Goal: Check status: Check status

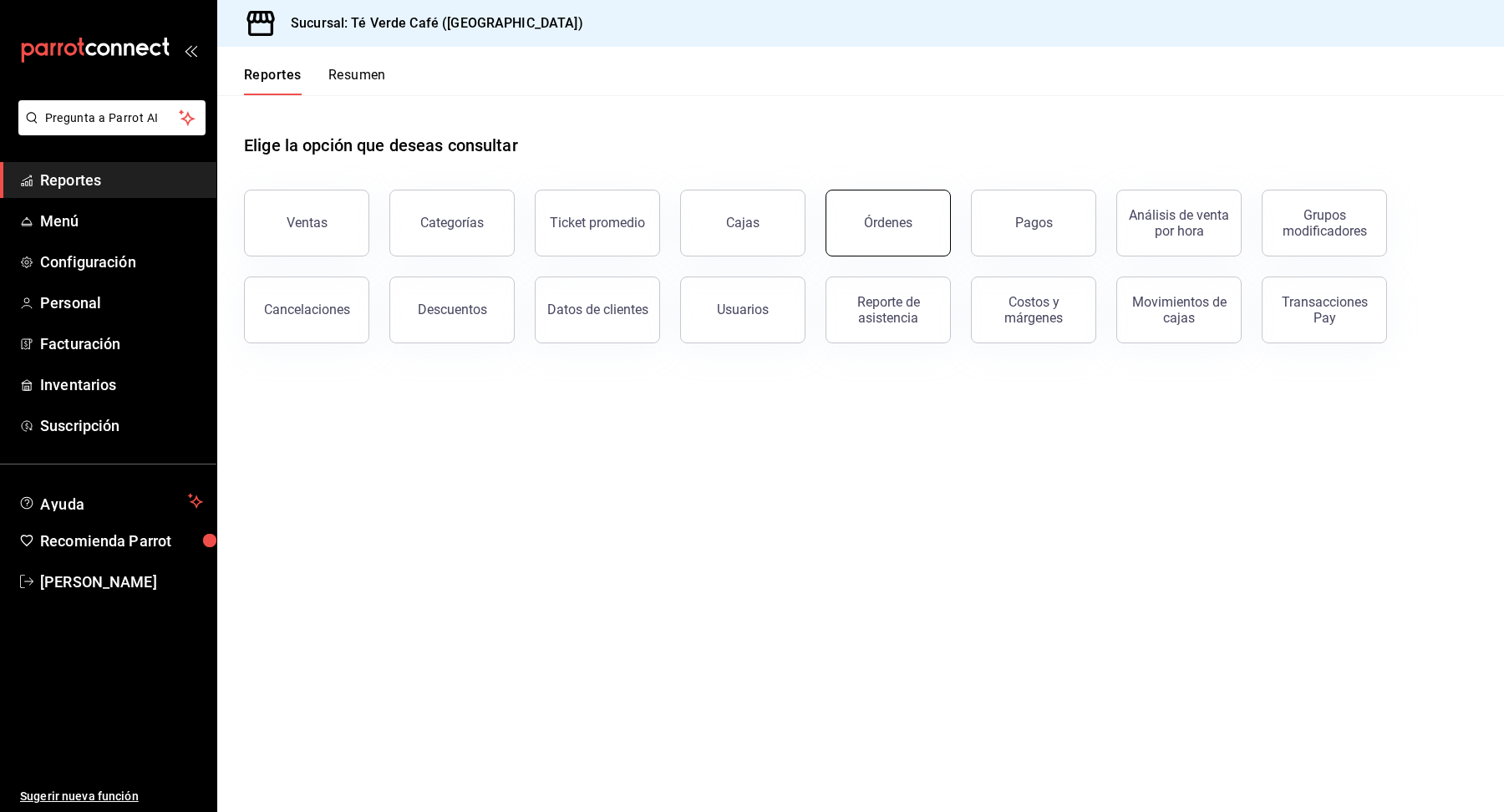
scroll to position [19390, 0]
click at [869, 241] on button "Órdenes" at bounding box center [888, 222] width 125 height 67
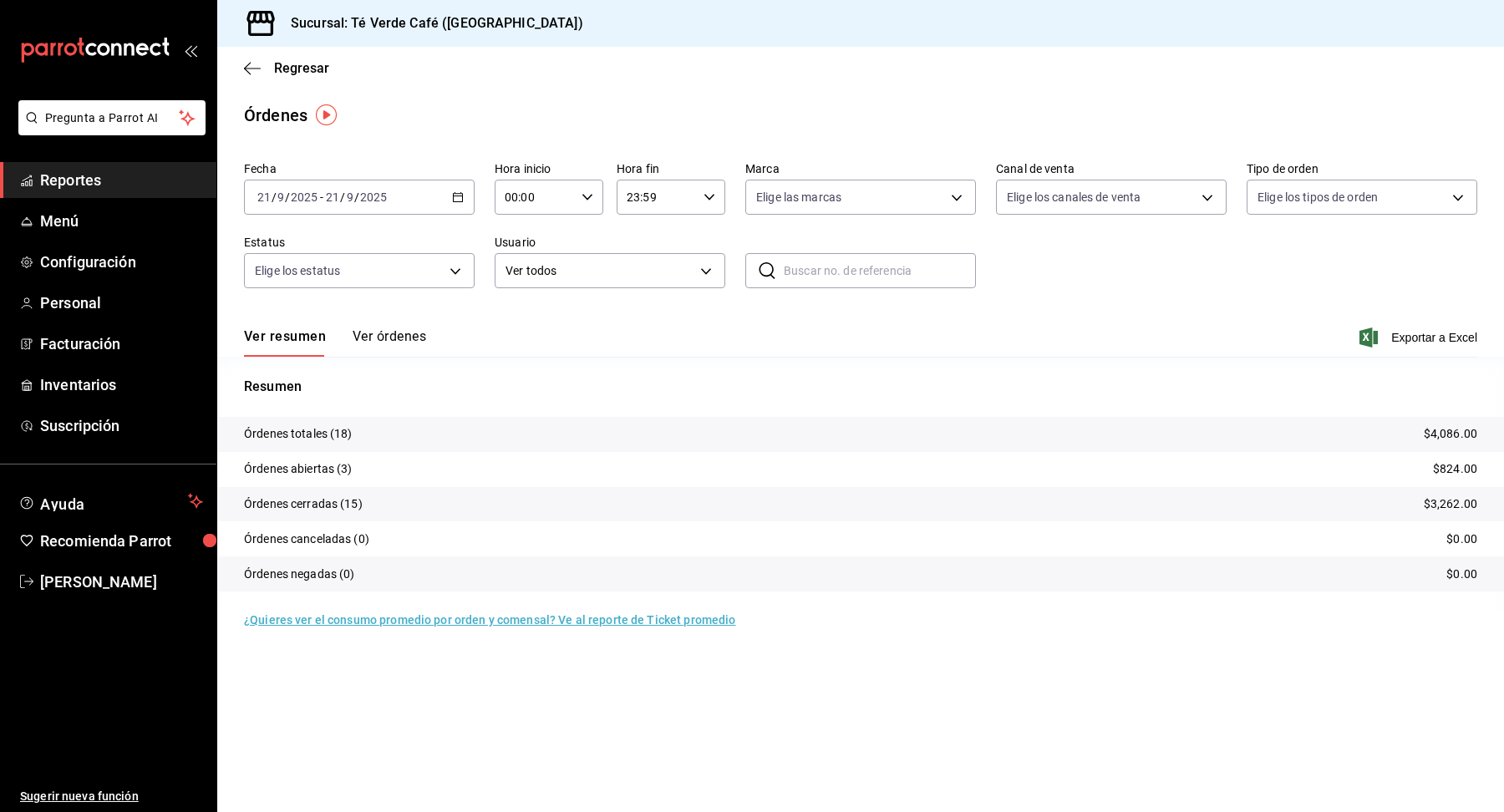
click at [400, 338] on button "Ver órdenes" at bounding box center [389, 341] width 74 height 28
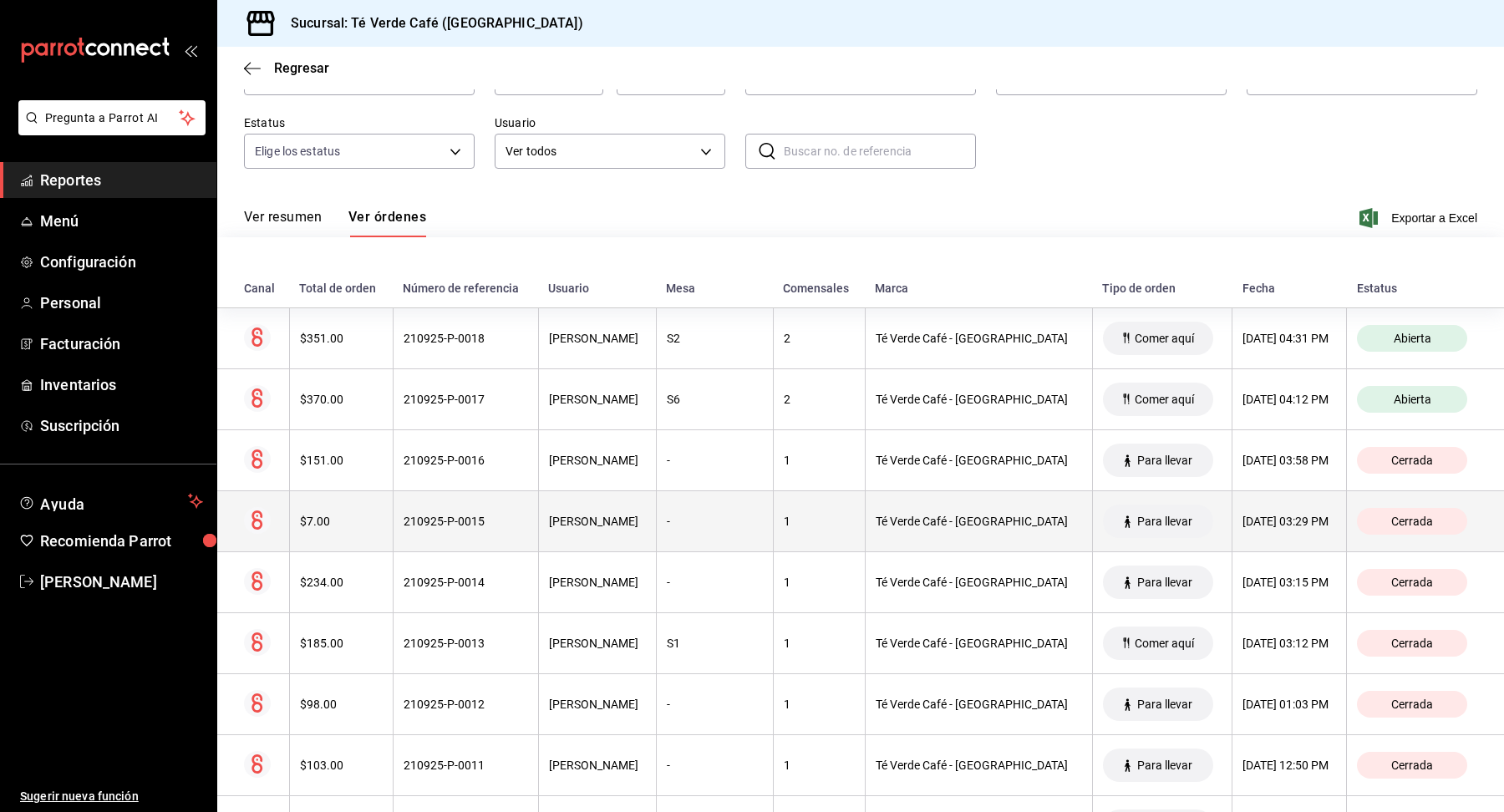
scroll to position [740, 0]
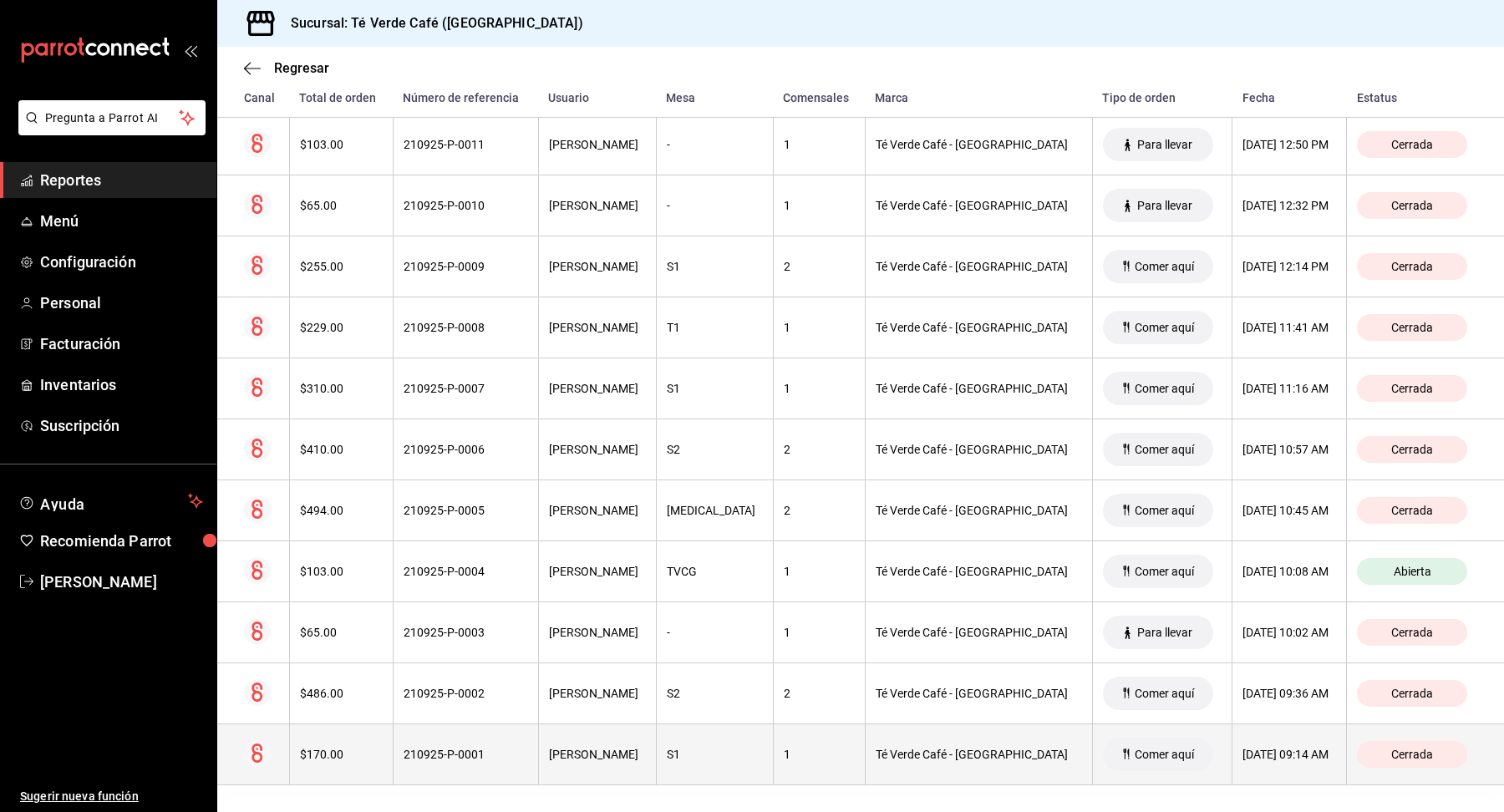
click at [336, 755] on th "$170.00" at bounding box center [341, 755] width 104 height 61
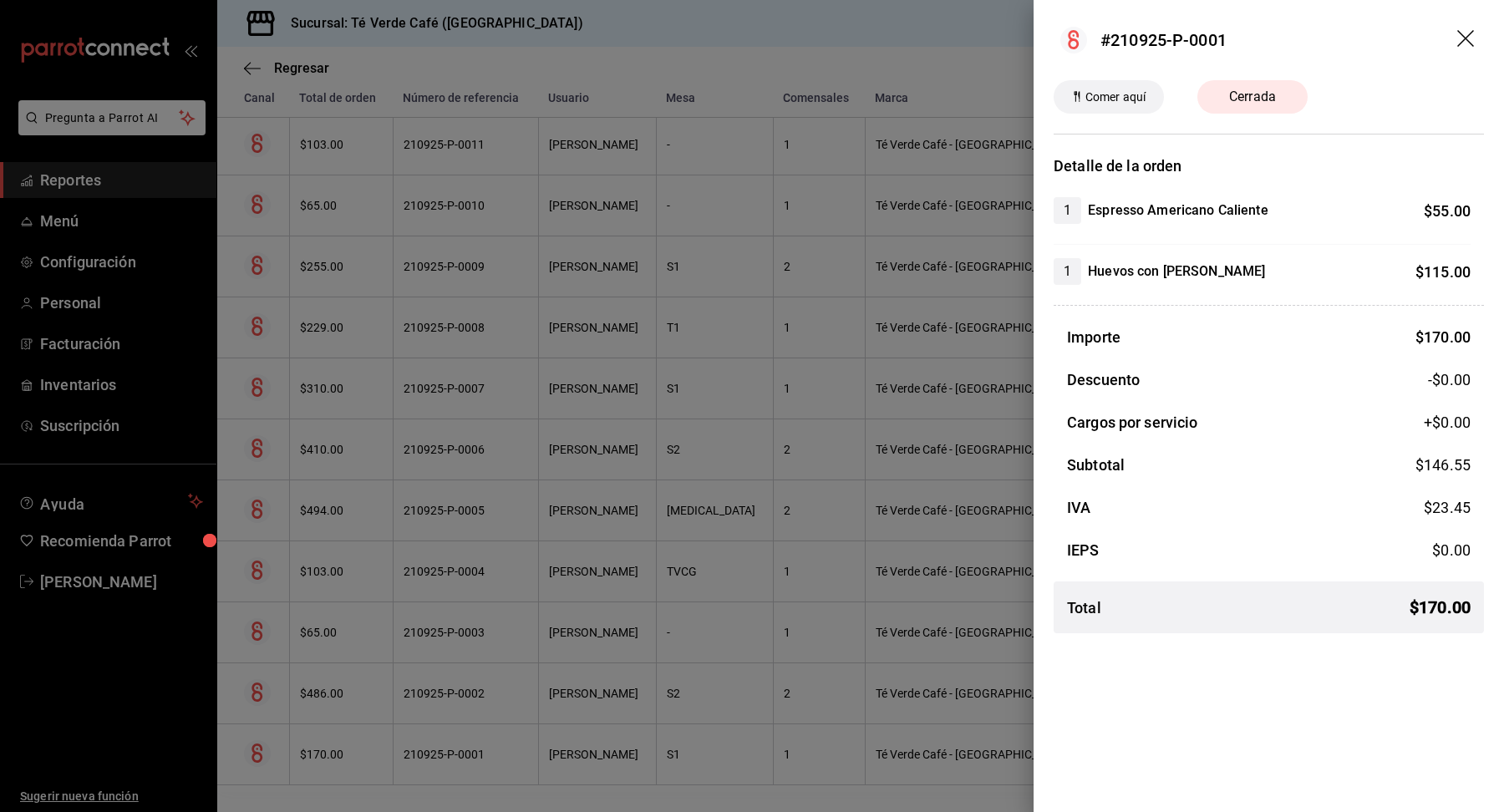
click at [1462, 35] on icon "drag" at bounding box center [1465, 38] width 16 height 16
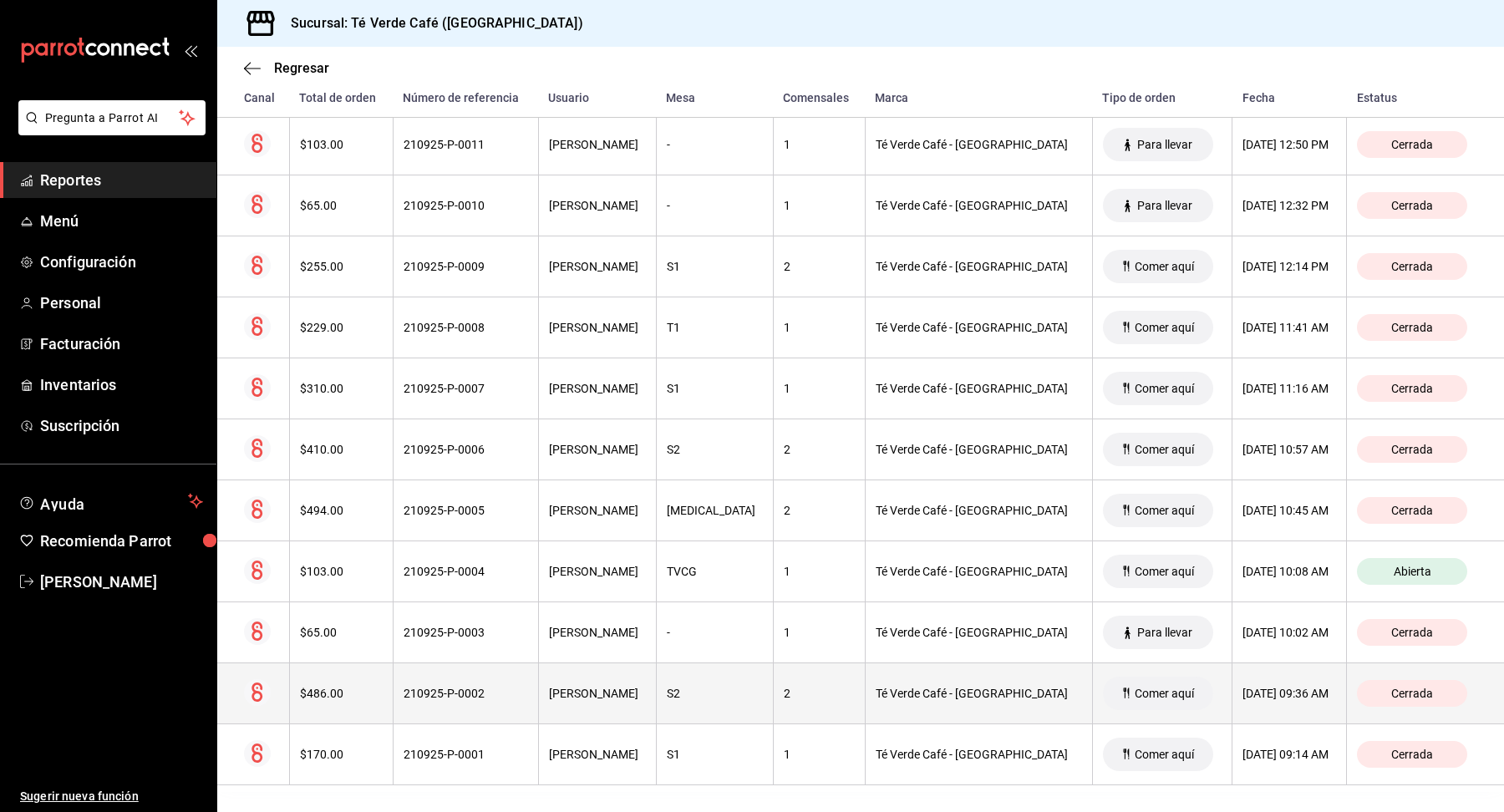
click at [326, 687] on div "$486.00" at bounding box center [341, 694] width 82 height 14
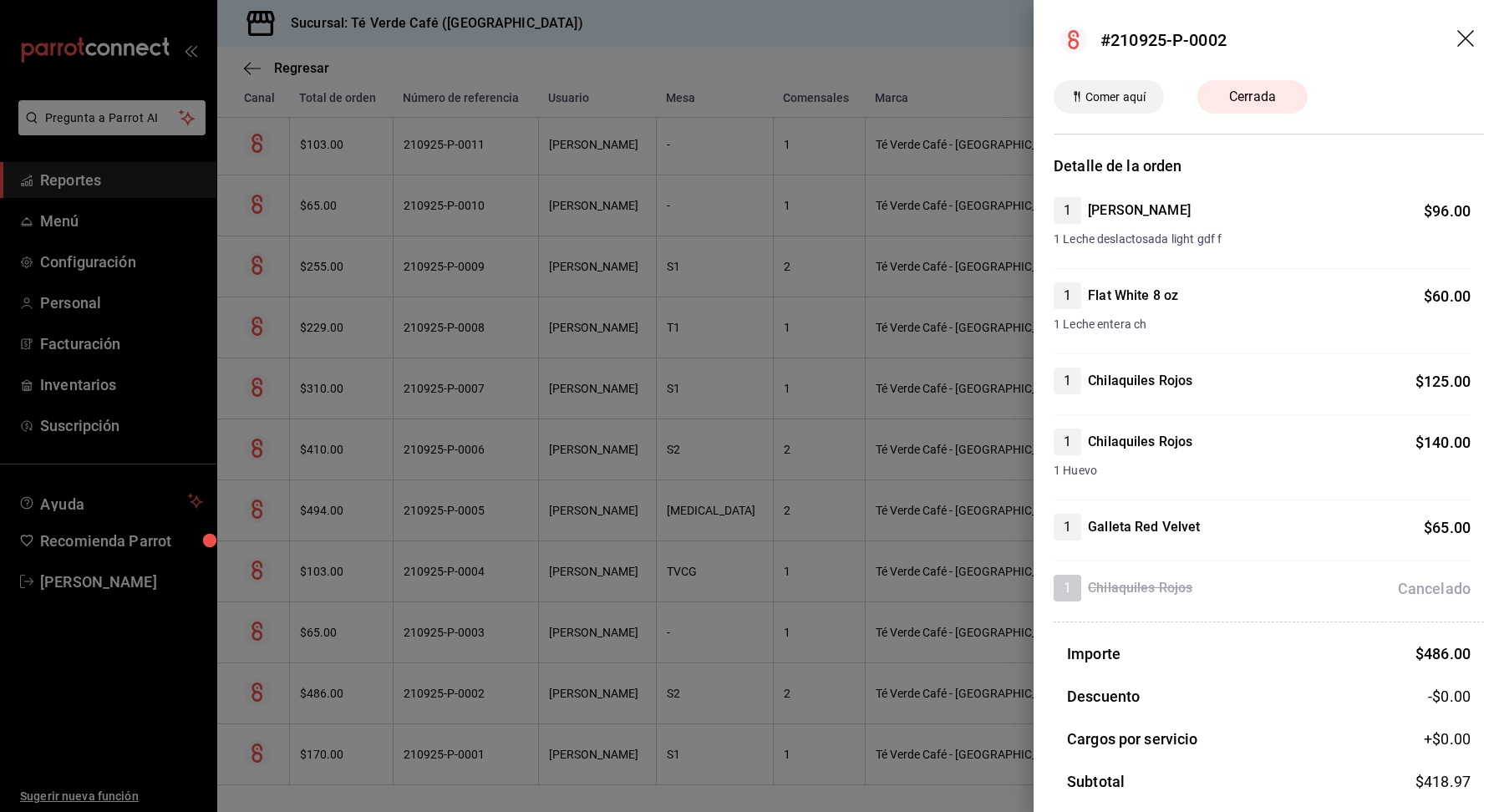
scroll to position [27, 0]
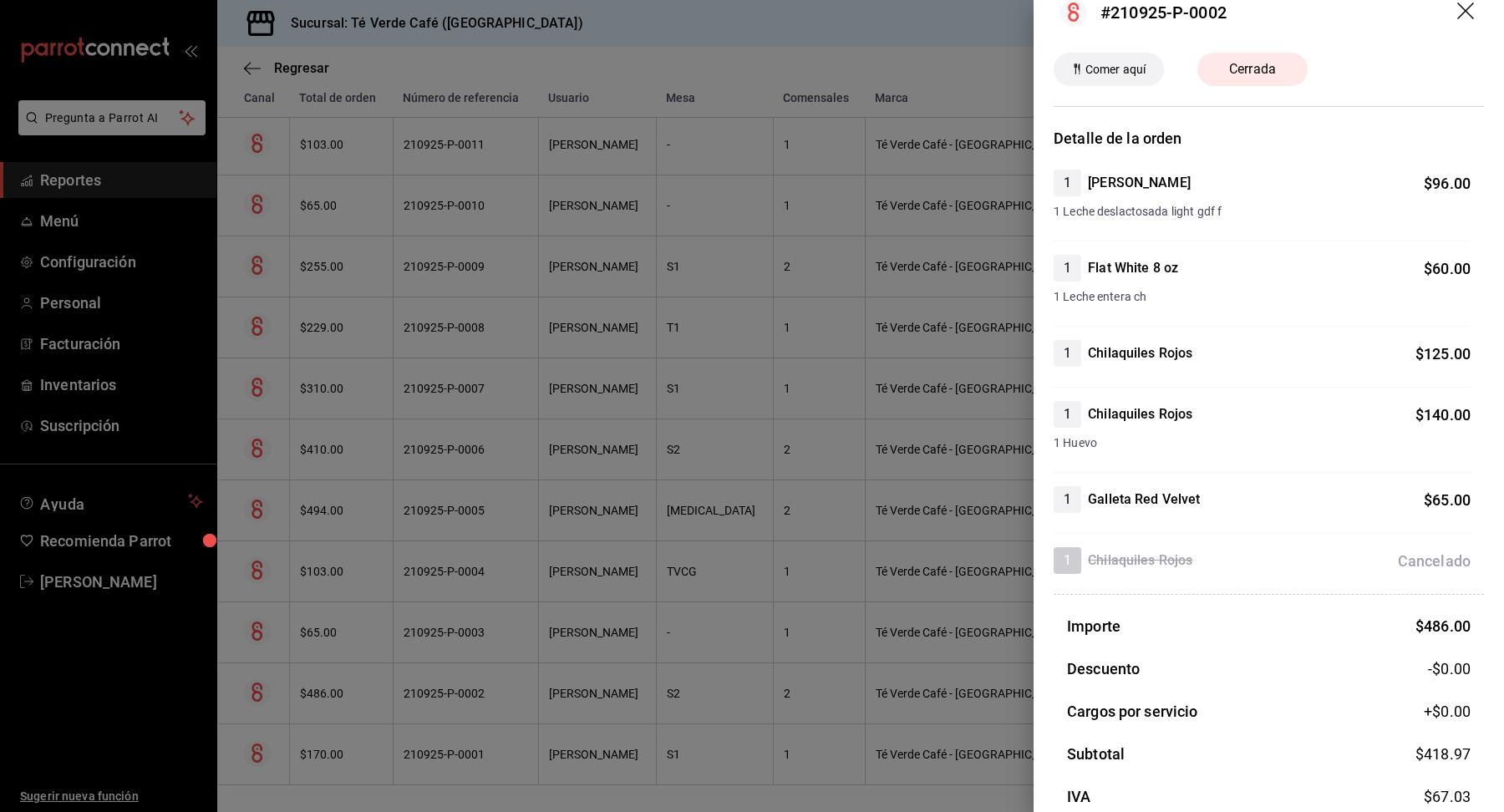
click at [1470, 9] on icon "drag" at bounding box center [1467, 13] width 20 height 20
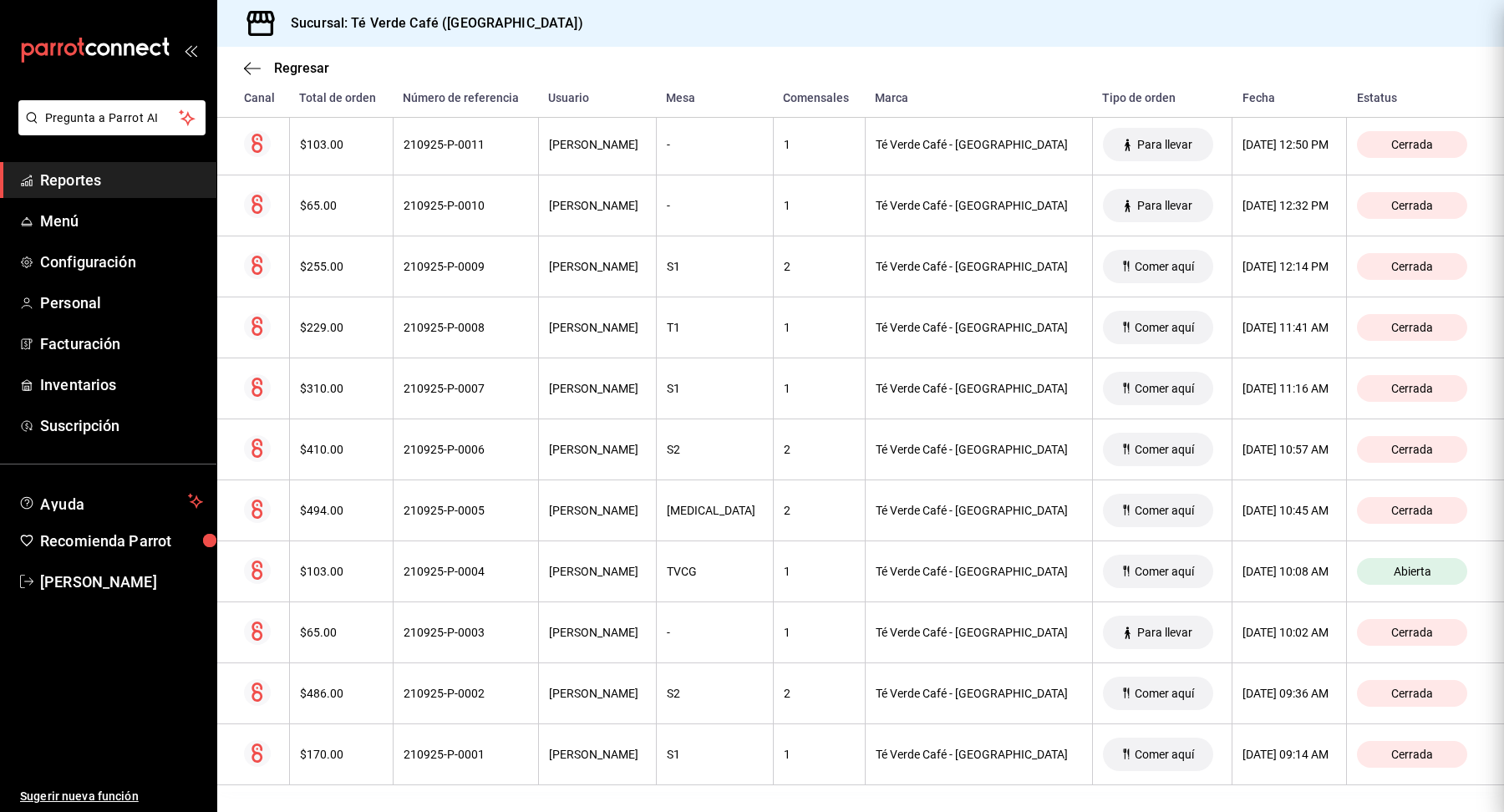
scroll to position [0, 0]
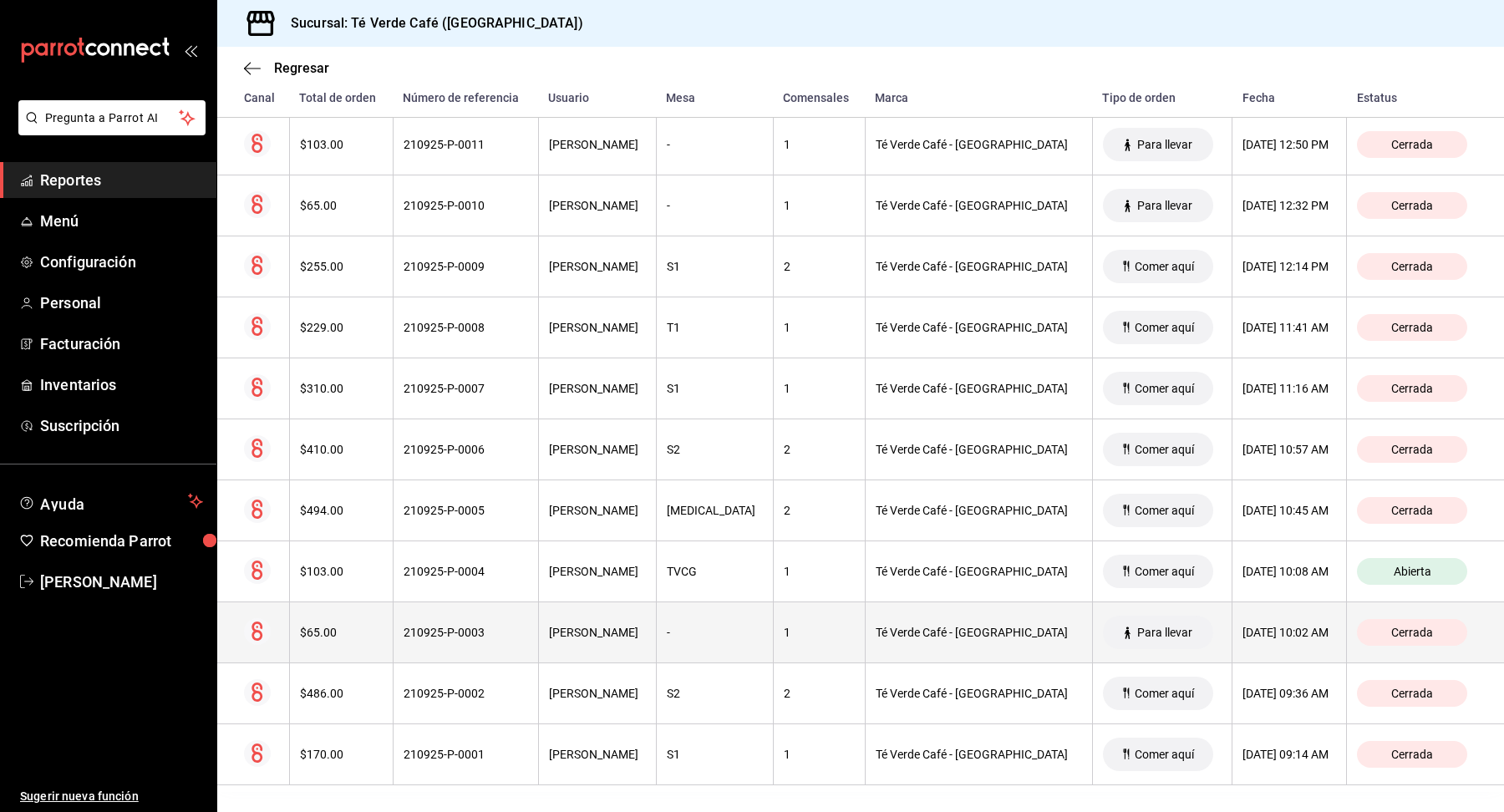
click at [343, 639] on th "$65.00" at bounding box center [341, 633] width 104 height 61
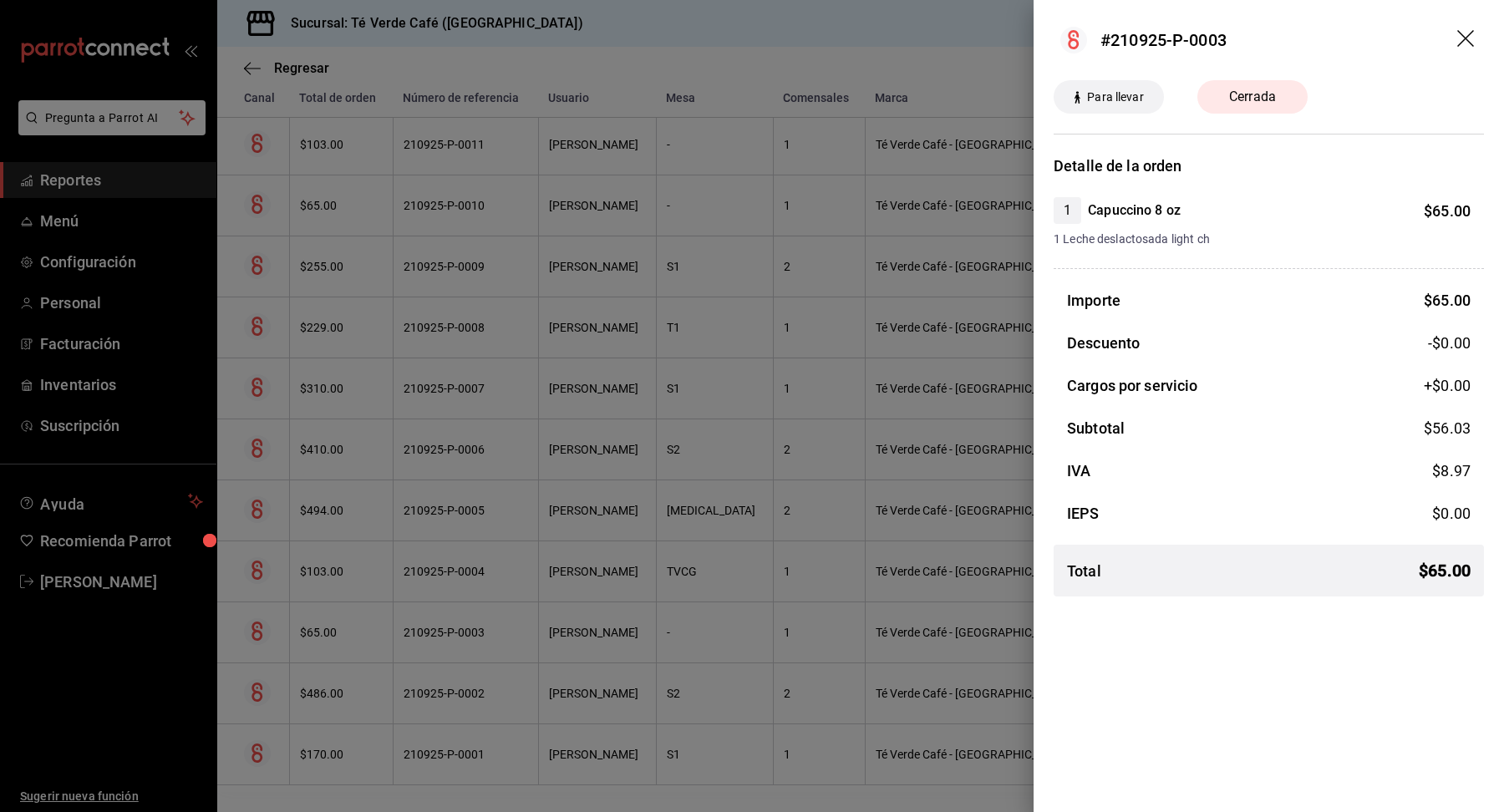
click at [1462, 35] on icon "drag" at bounding box center [1465, 38] width 16 height 16
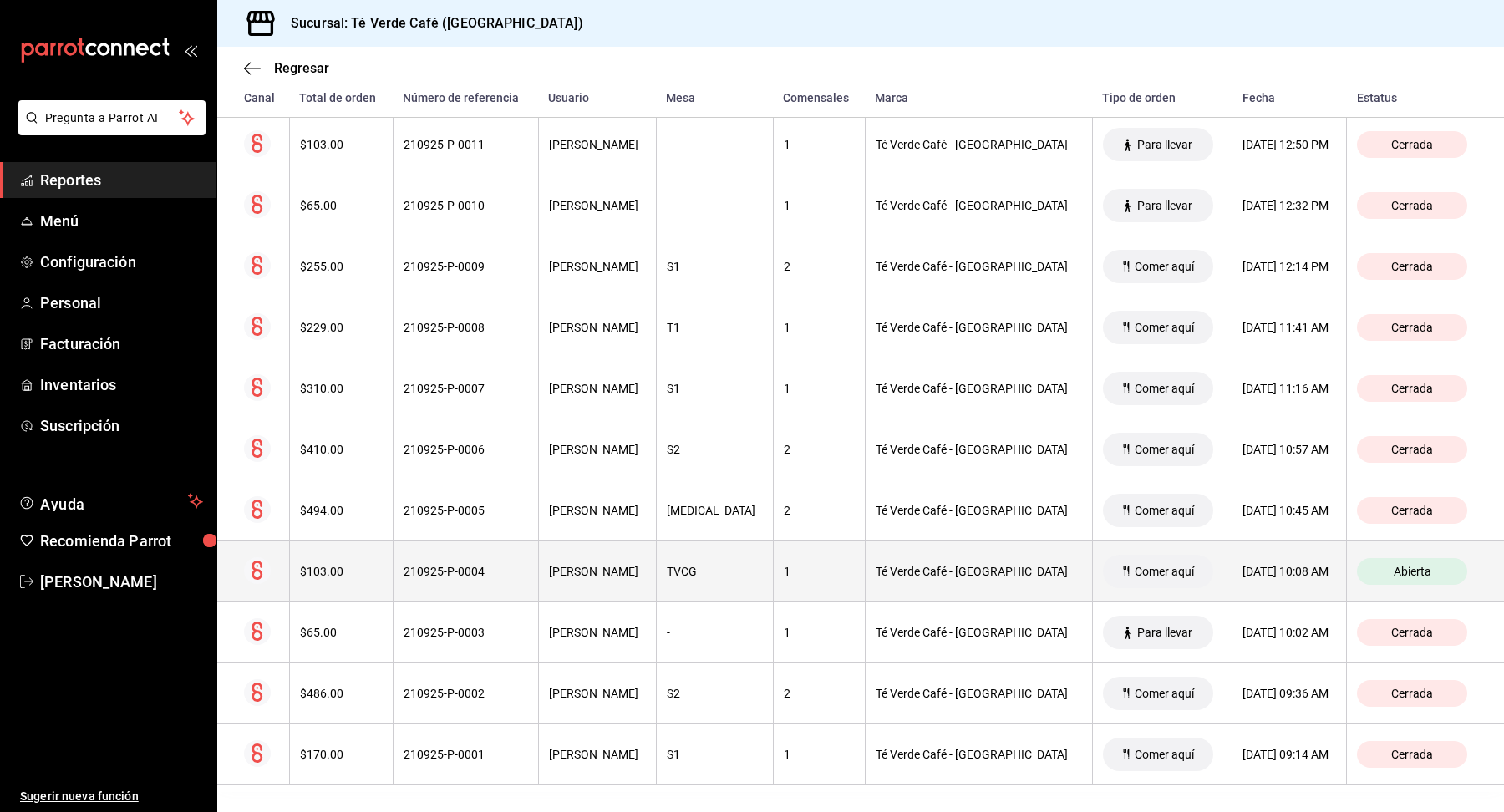
click at [352, 572] on div "$103.00" at bounding box center [341, 571] width 82 height 14
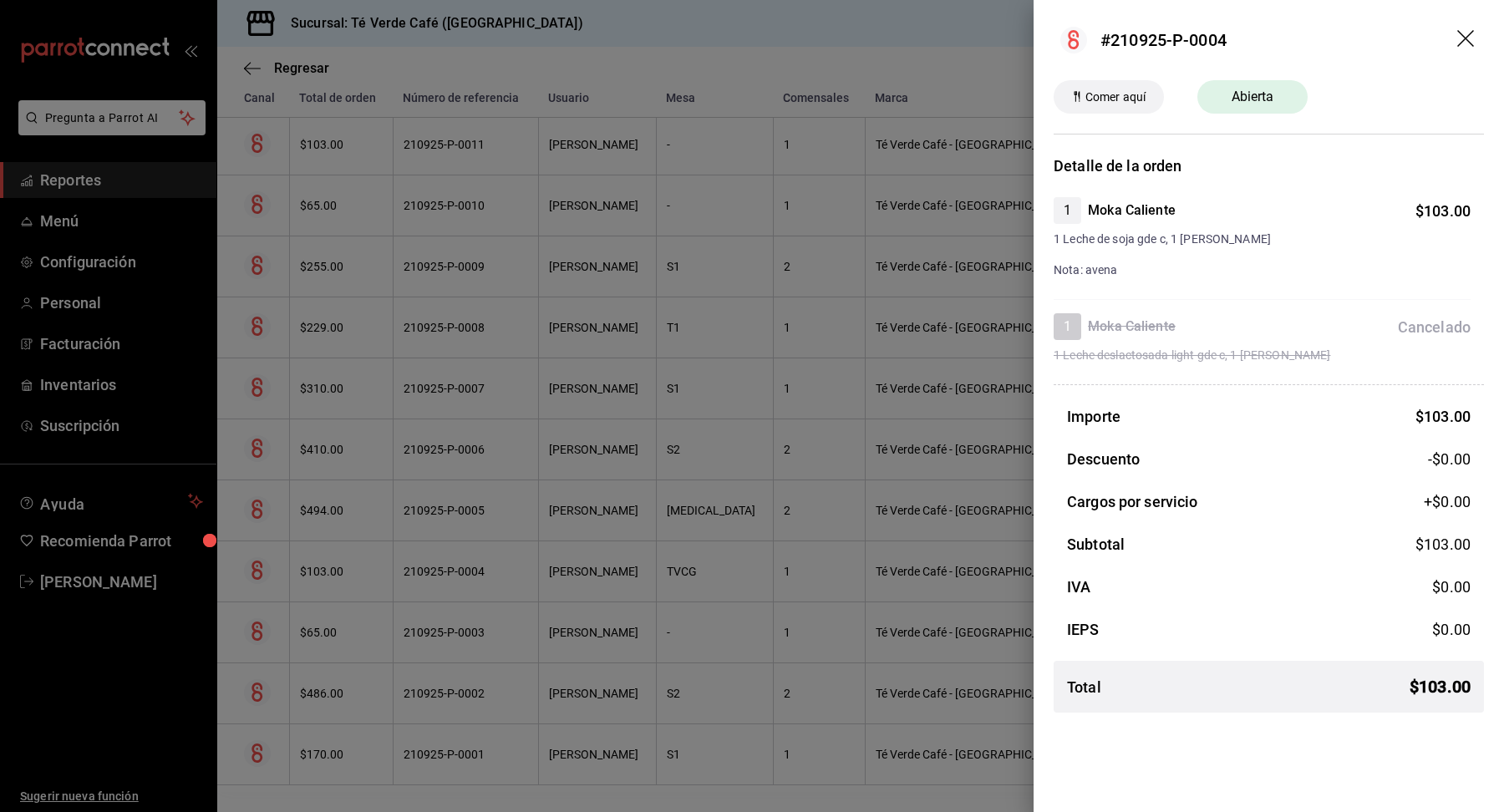
click at [1466, 47] on icon "drag" at bounding box center [1467, 40] width 20 height 20
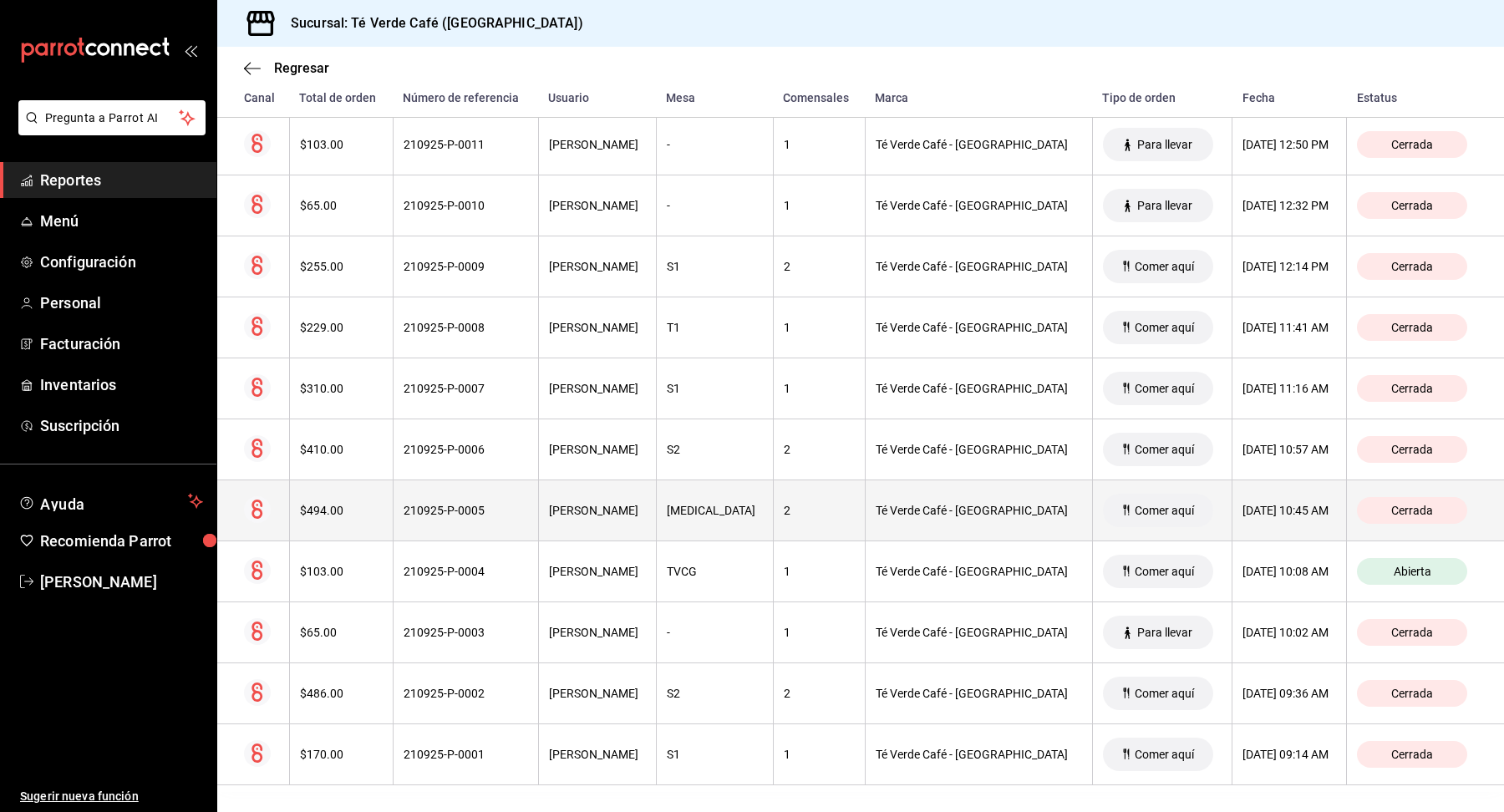
click at [311, 506] on div "$494.00" at bounding box center [341, 510] width 82 height 14
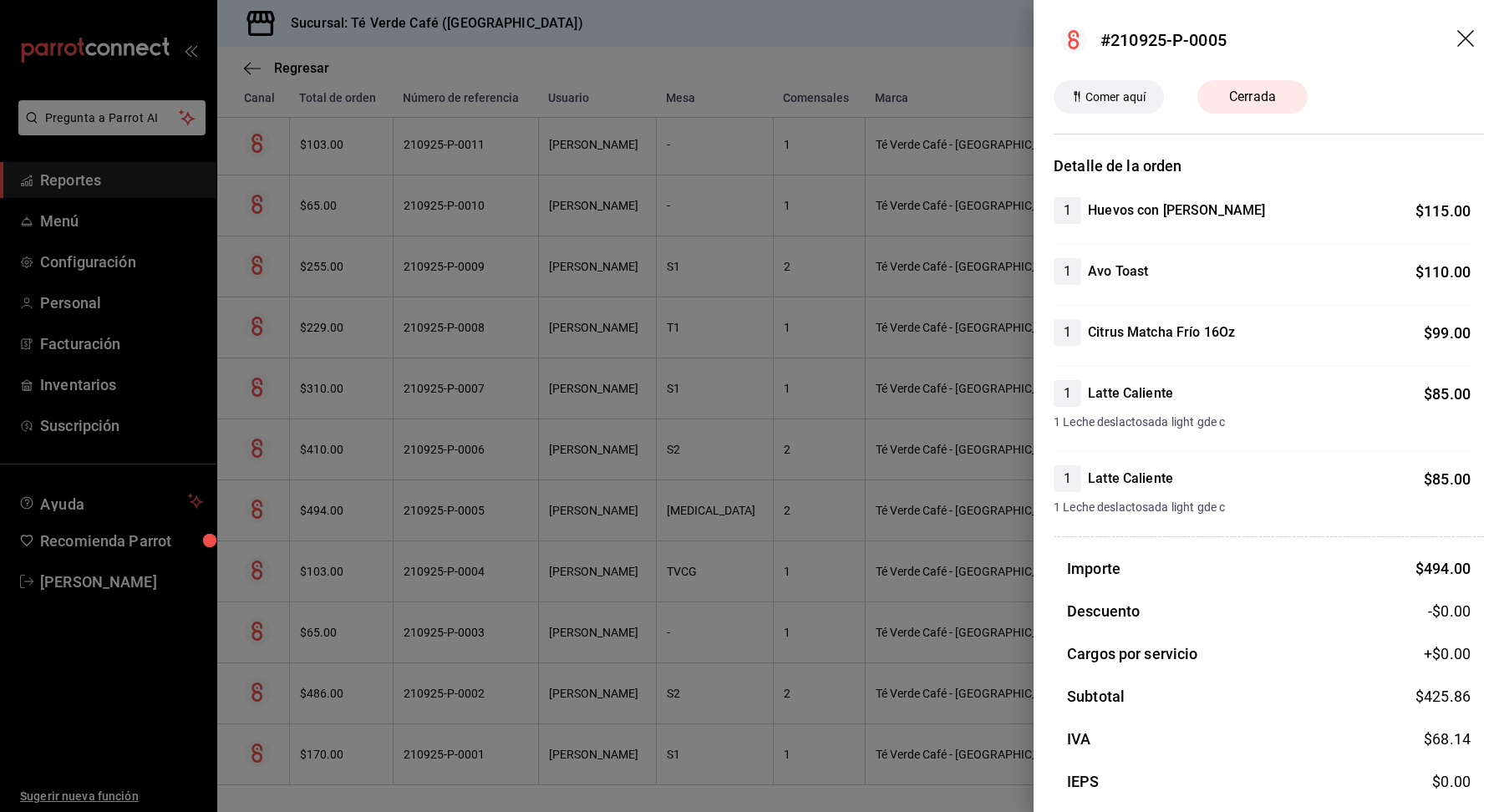
click at [1467, 34] on icon "drag" at bounding box center [1467, 40] width 20 height 20
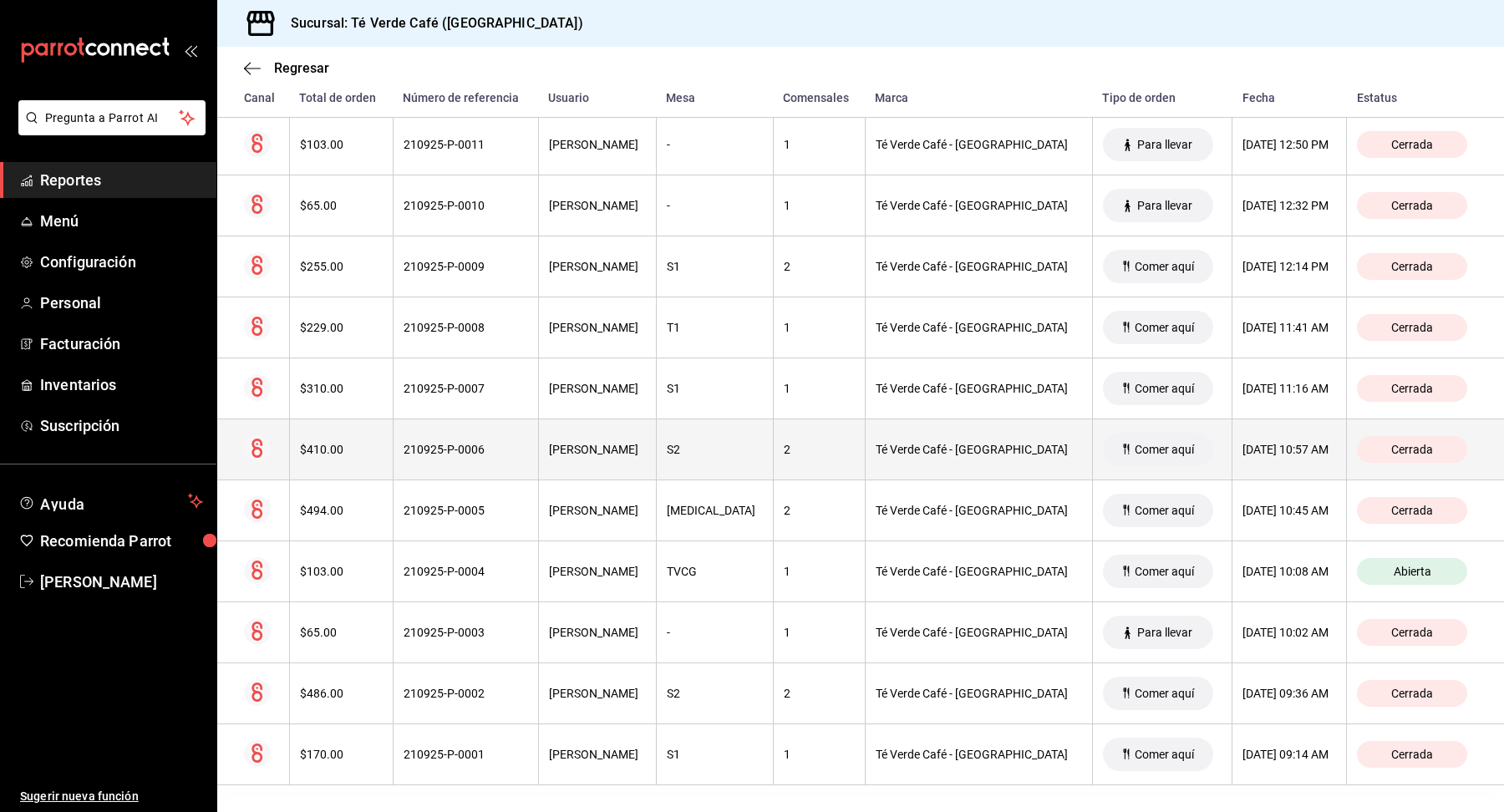
click at [356, 451] on div "$410.00" at bounding box center [341, 449] width 82 height 14
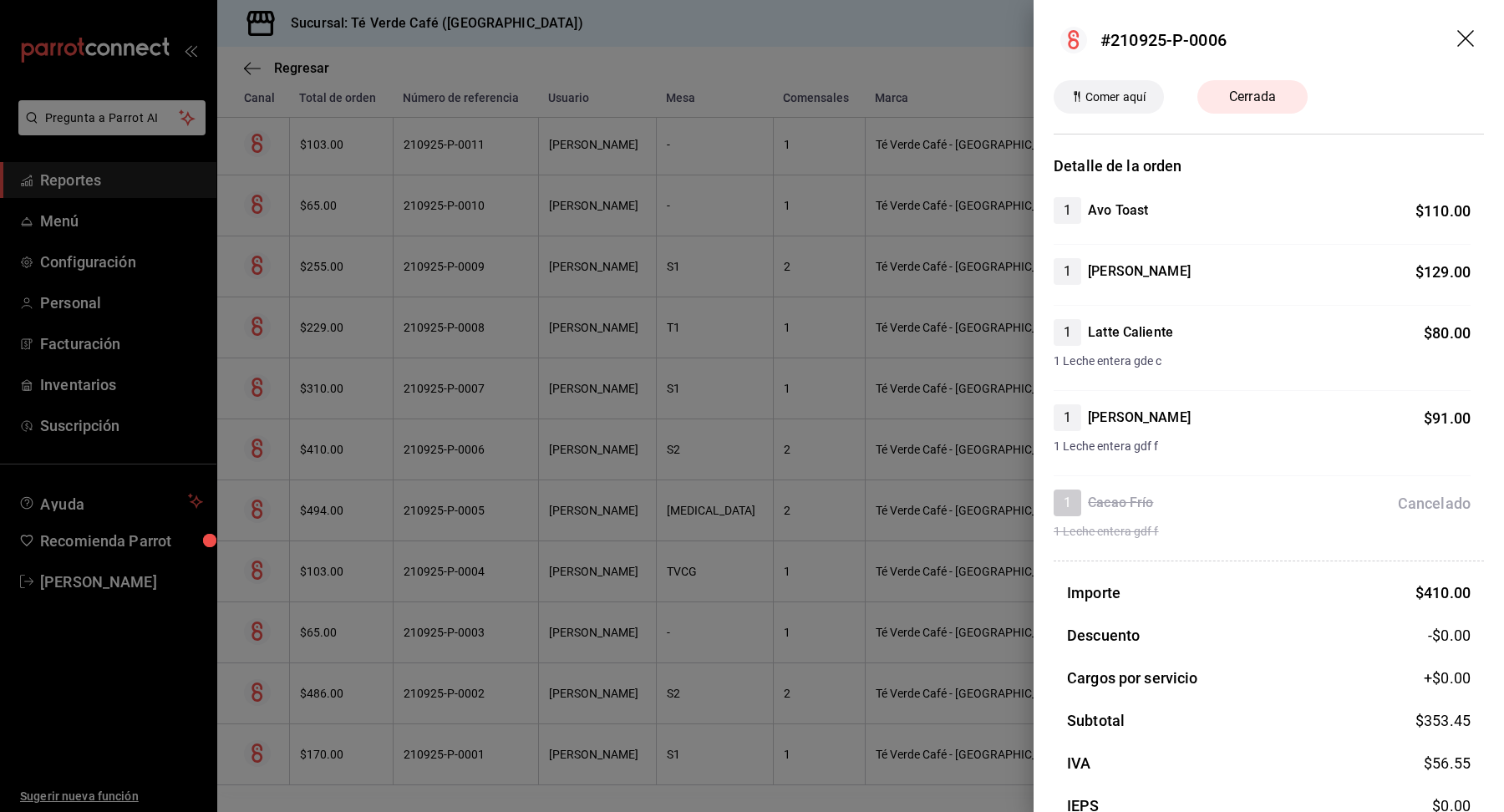
click at [1467, 32] on icon "drag" at bounding box center [1467, 40] width 20 height 20
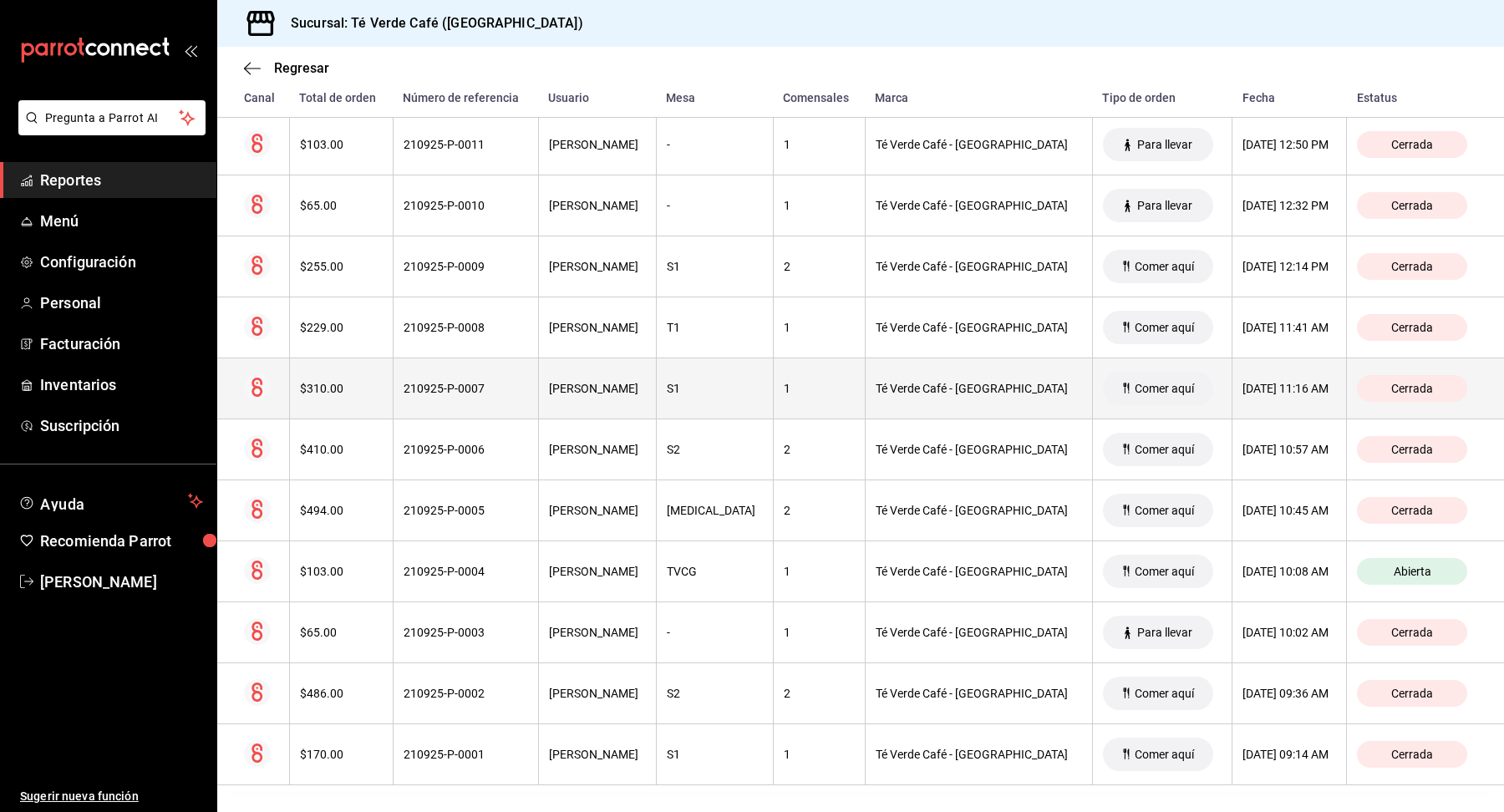
click at [354, 374] on th "$310.00" at bounding box center [341, 388] width 104 height 61
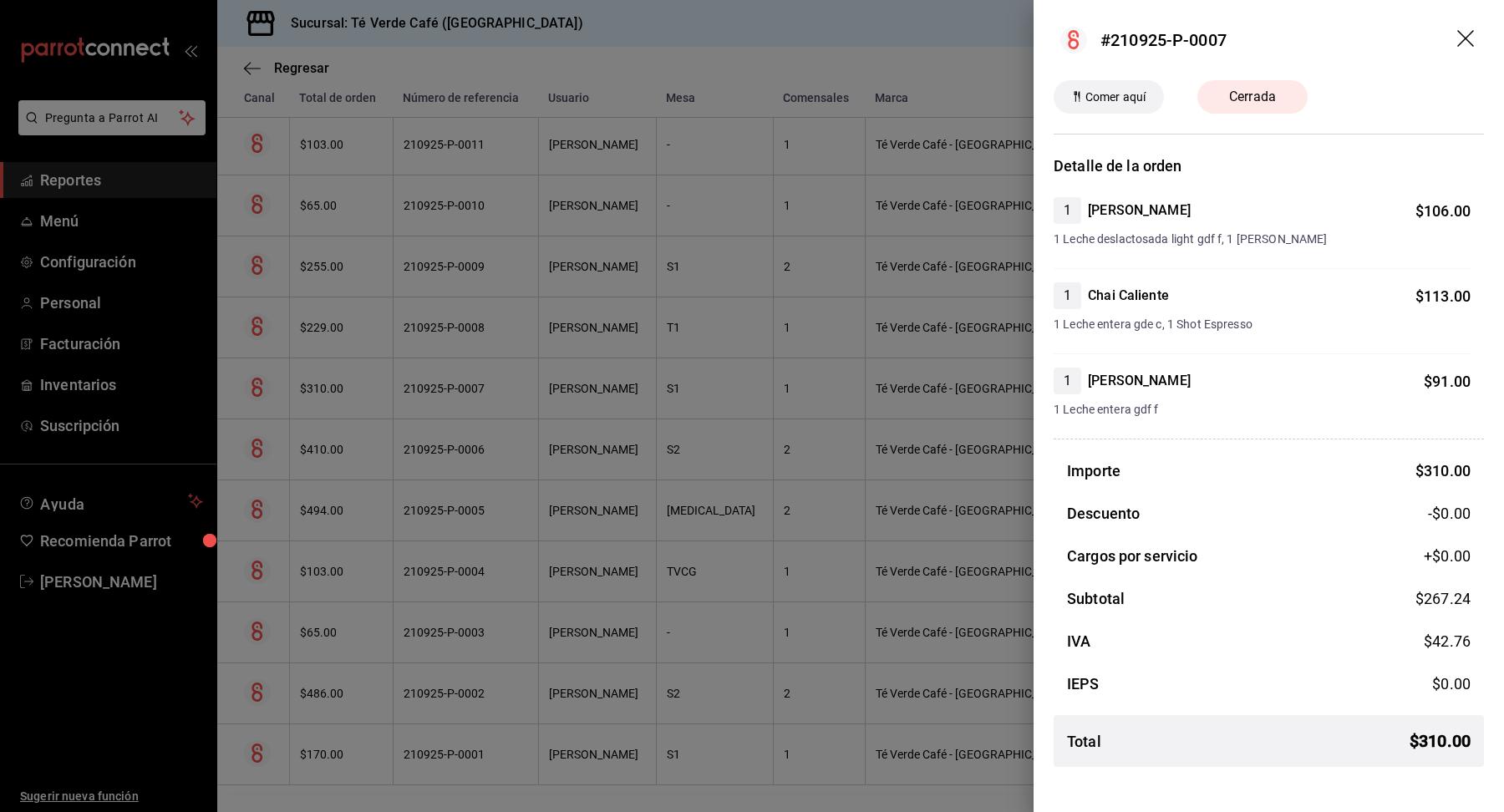
click at [1469, 43] on icon "drag" at bounding box center [1467, 40] width 20 height 20
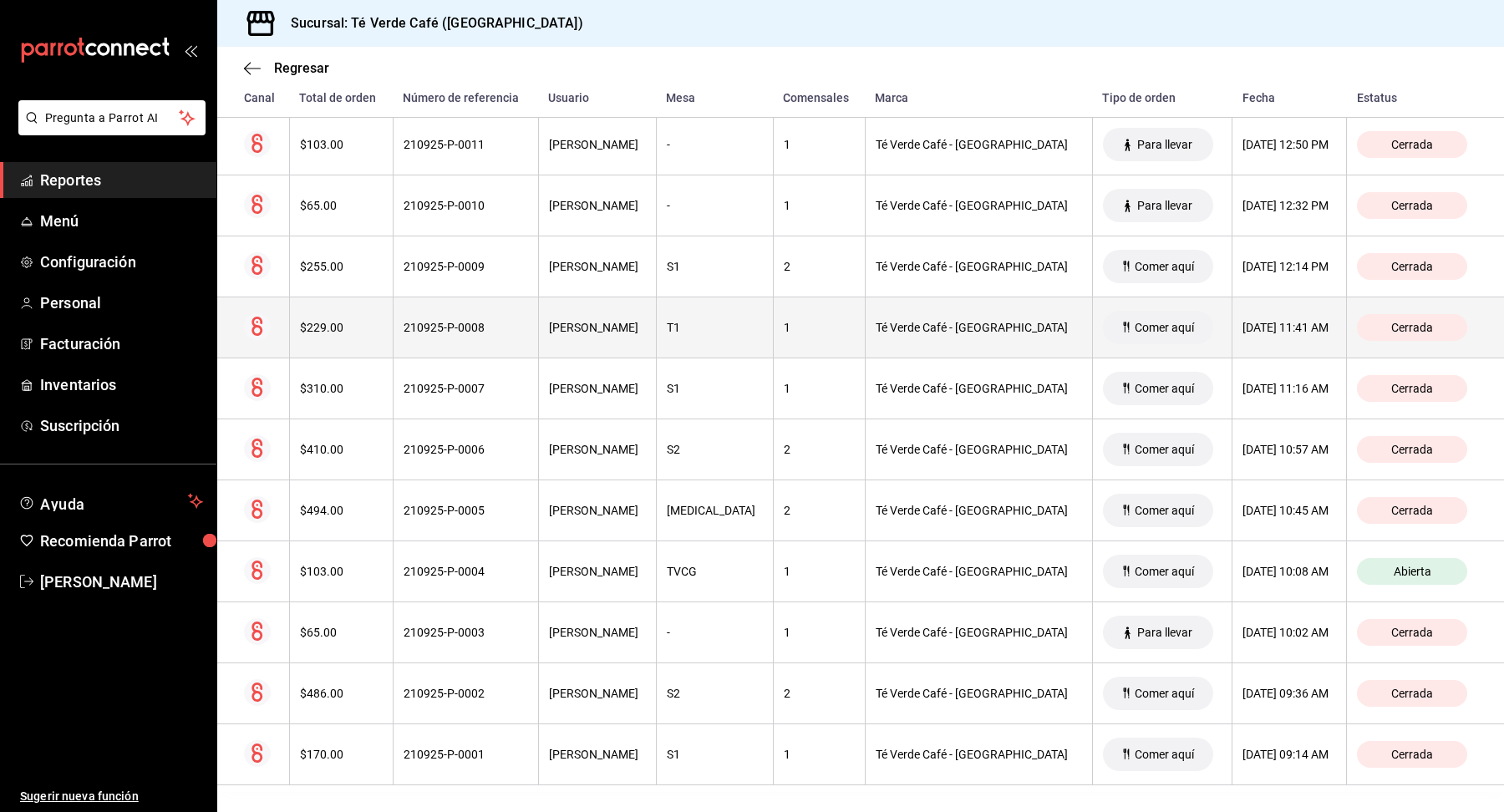
click at [352, 300] on th "$229.00" at bounding box center [341, 328] width 104 height 61
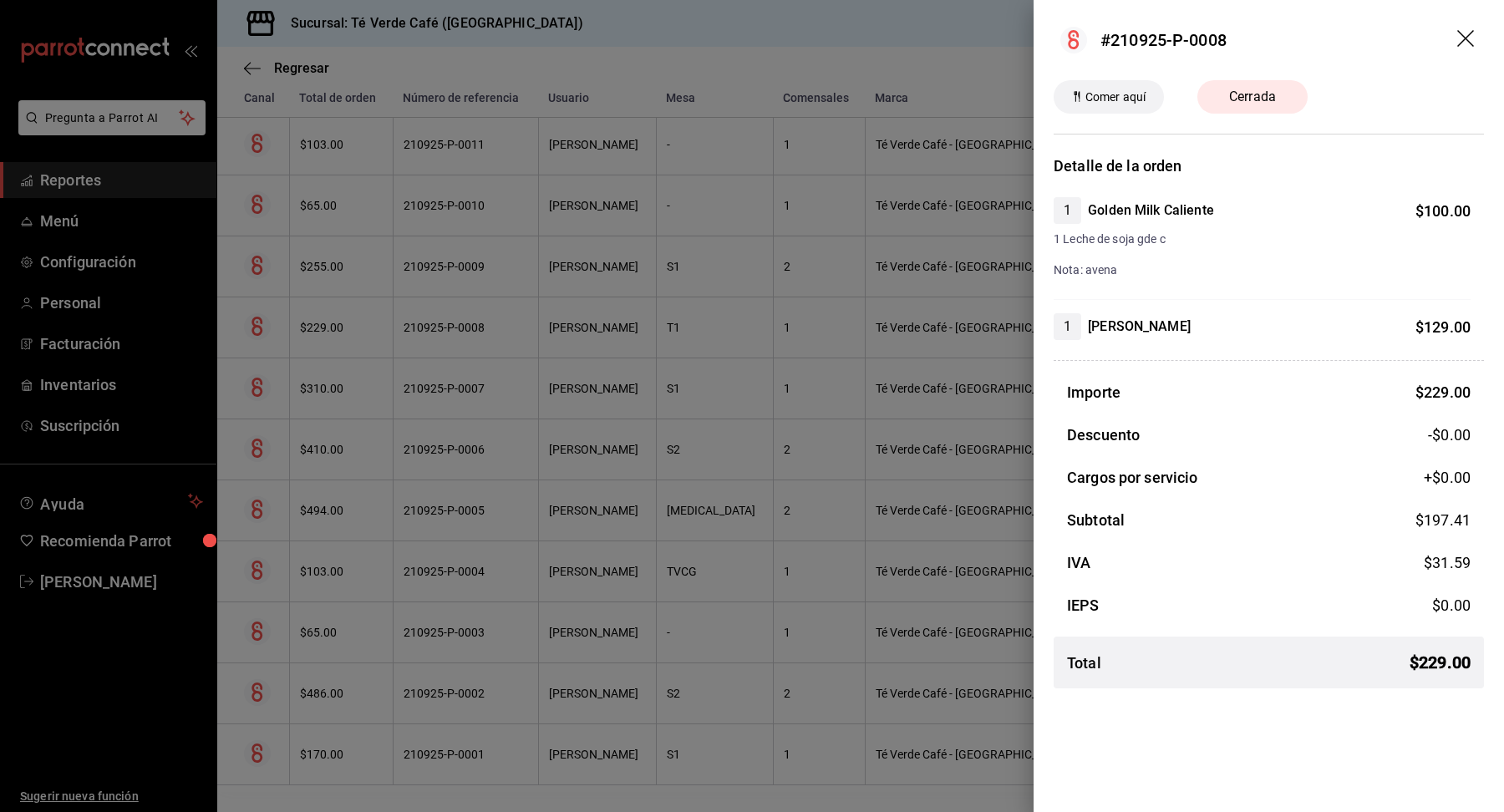
click at [1462, 38] on icon "drag" at bounding box center [1467, 40] width 20 height 20
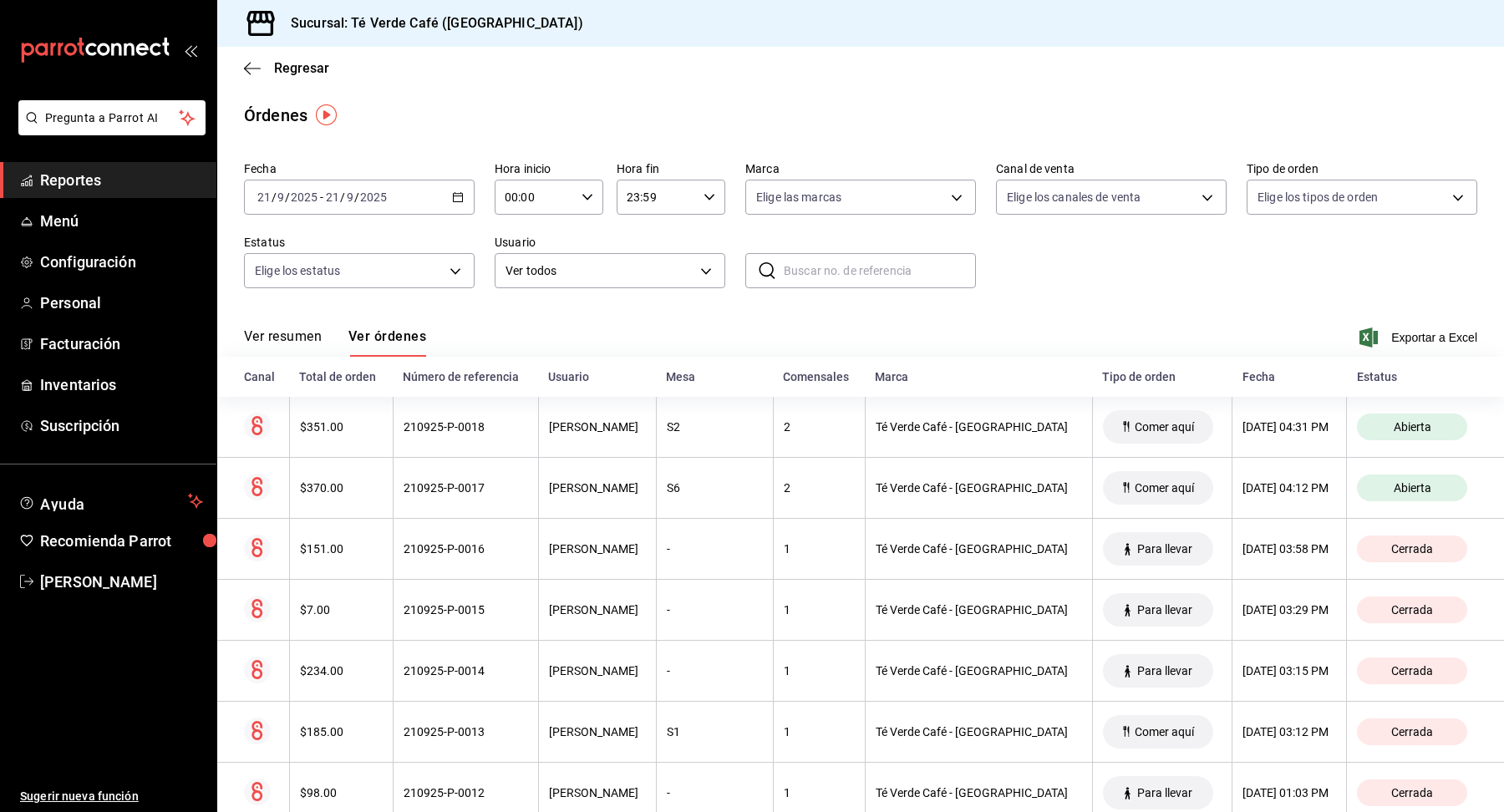
click at [464, 198] on div "[DATE] [DATE] - [DATE] [DATE]" at bounding box center [359, 197] width 231 height 35
click at [328, 284] on span "Ayer" at bounding box center [322, 285] width 129 height 17
